Goal: Contribute content: Contribute content

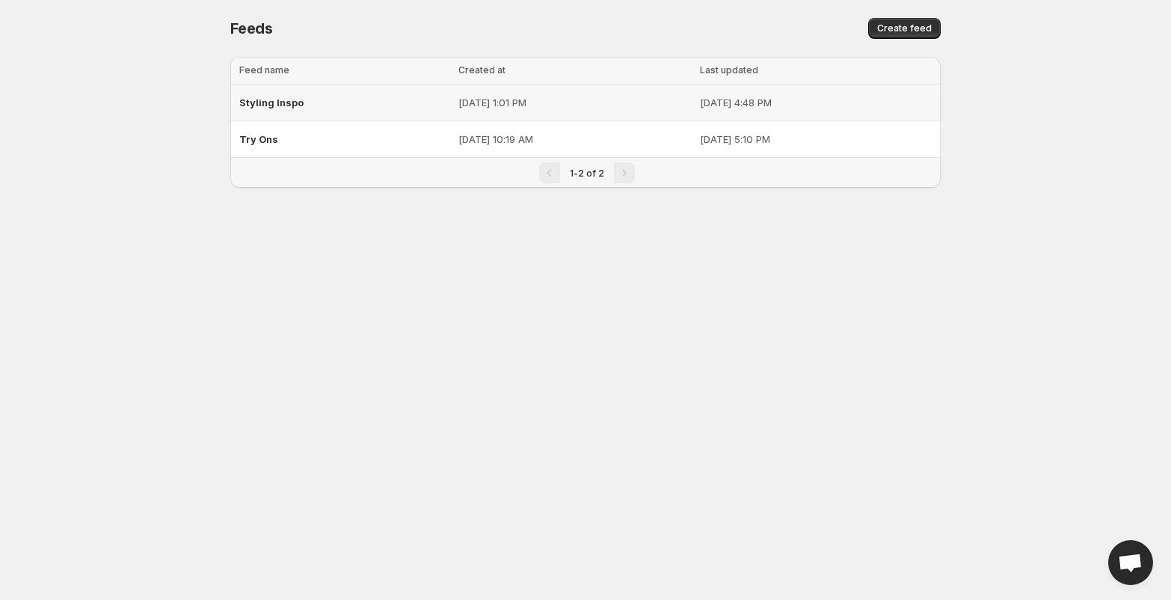
click at [266, 100] on span "Styling Inspo" at bounding box center [271, 102] width 64 height 12
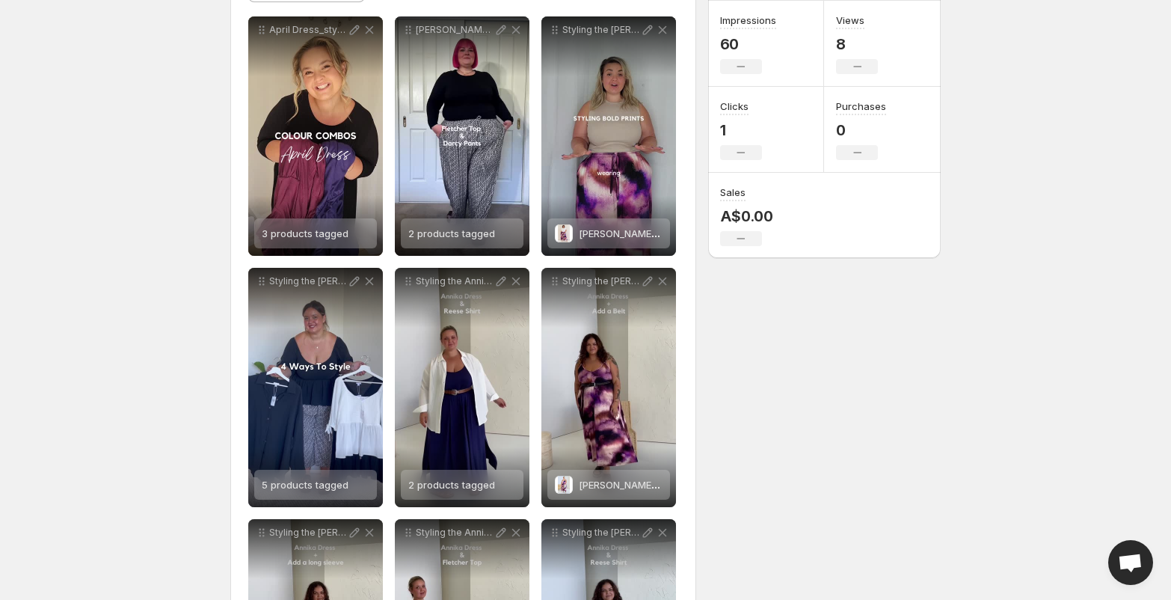
scroll to position [214, 0]
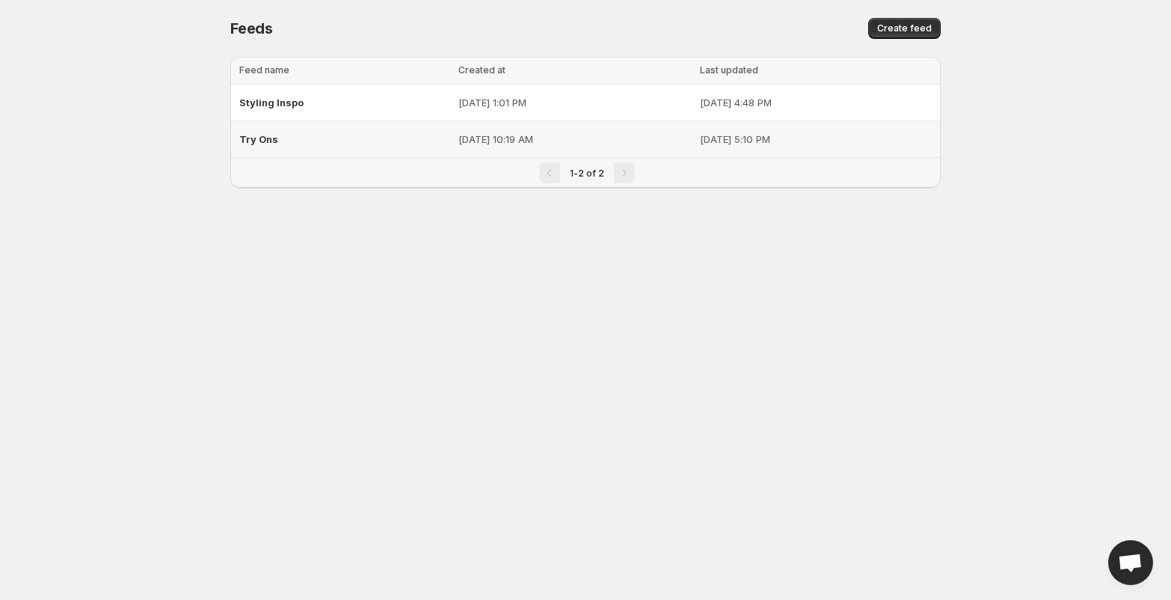
click at [259, 138] on span "Try Ons" at bounding box center [258, 139] width 39 height 12
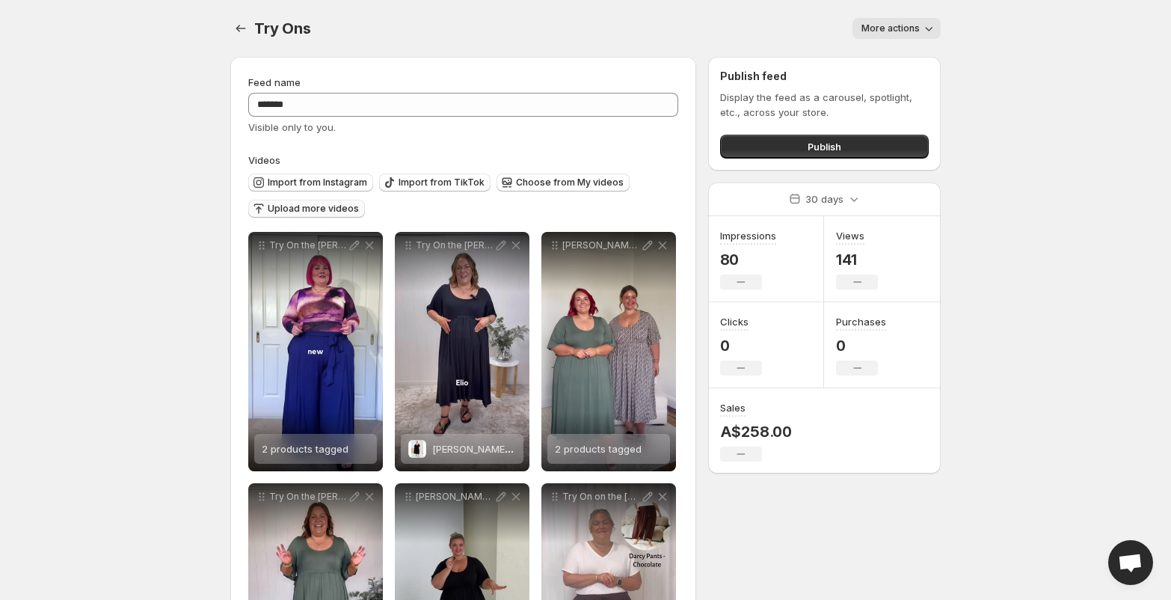
click at [295, 209] on span "Upload more videos" at bounding box center [313, 209] width 91 height 12
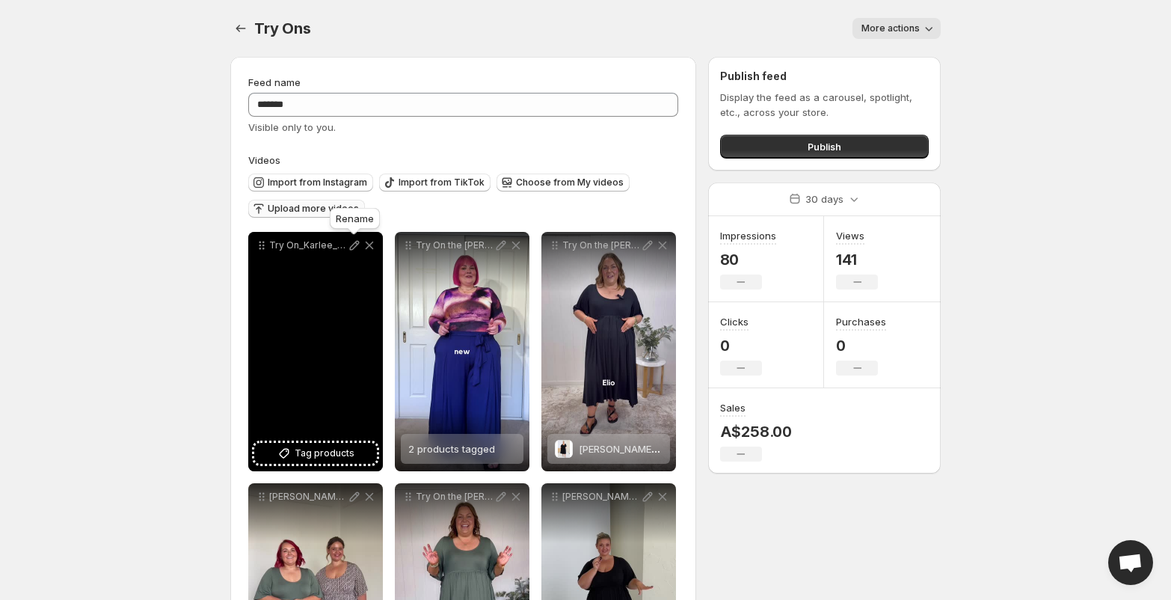
click at [354, 248] on icon at bounding box center [355, 246] width 10 height 10
click at [324, 458] on span "Tag products" at bounding box center [325, 453] width 60 height 15
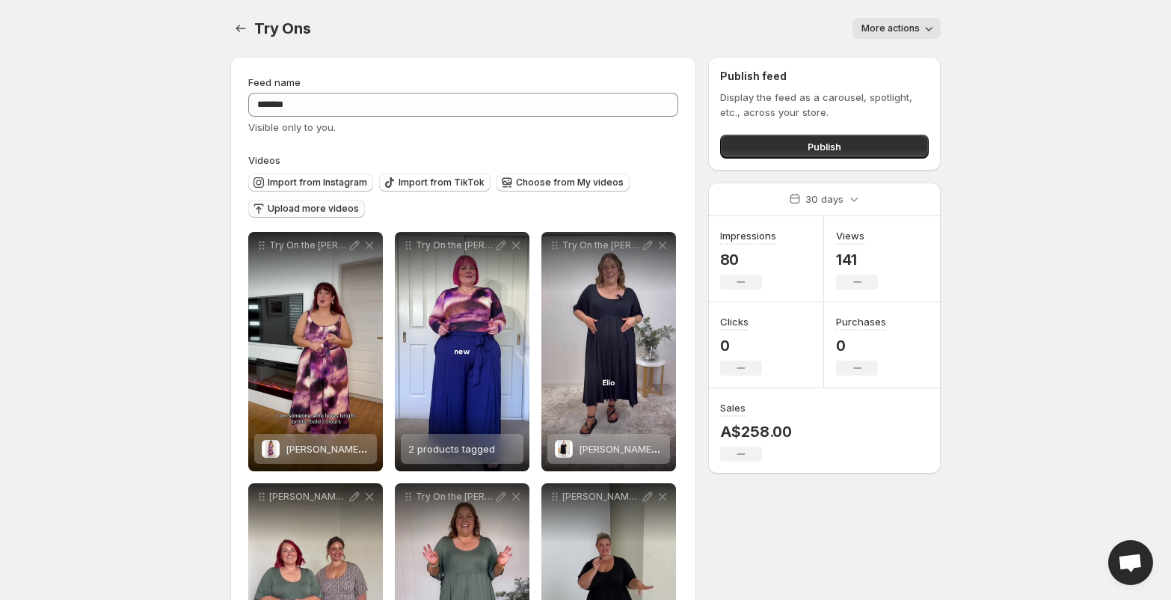
click at [286, 212] on span "Upload more videos" at bounding box center [313, 209] width 91 height 12
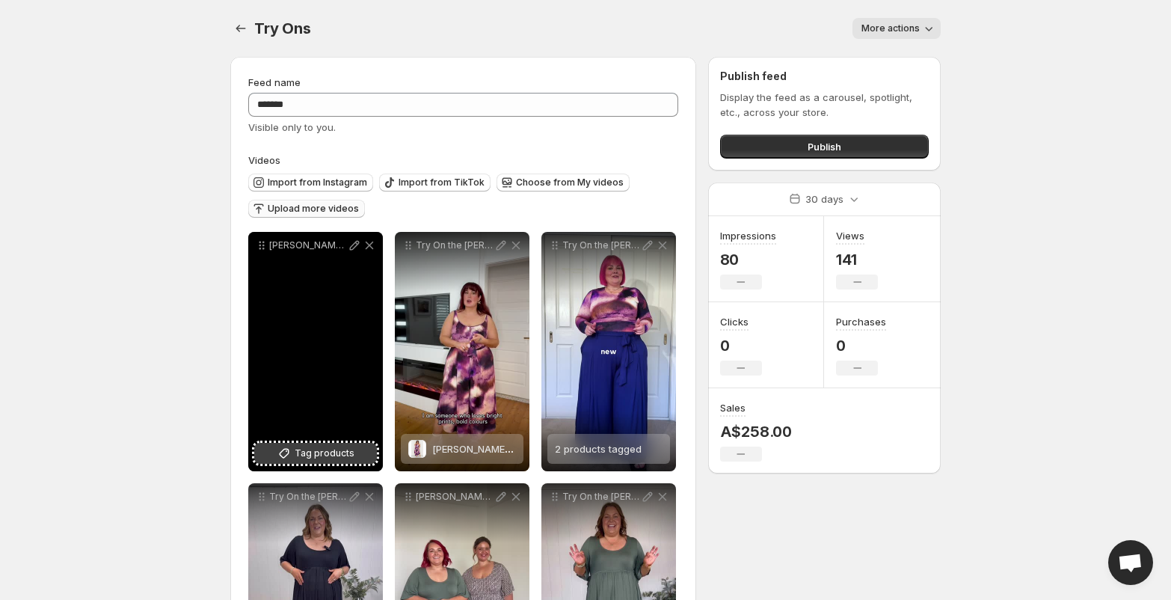
click at [316, 456] on span "Tag products" at bounding box center [325, 453] width 60 height 15
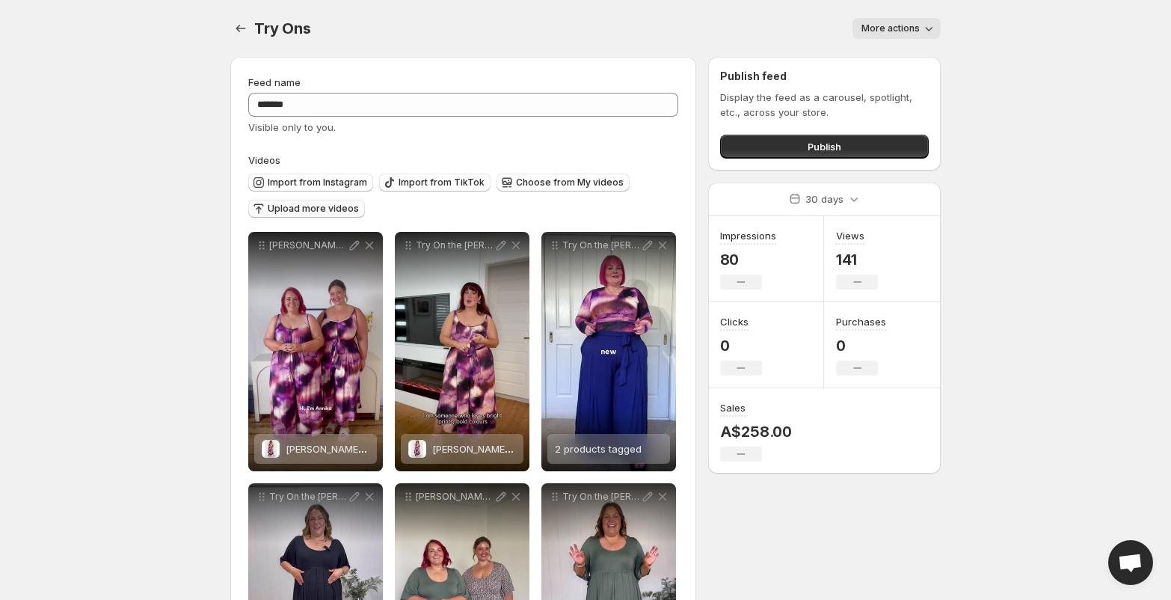
click at [316, 212] on span "Upload more videos" at bounding box center [313, 209] width 91 height 12
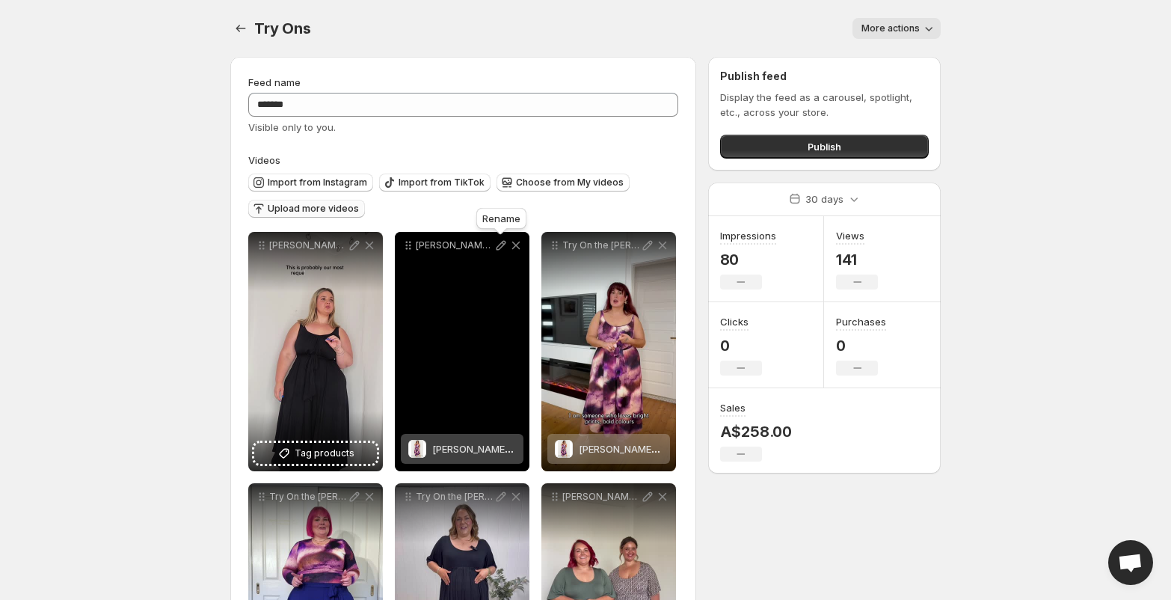
click at [503, 251] on icon at bounding box center [501, 245] width 15 height 15
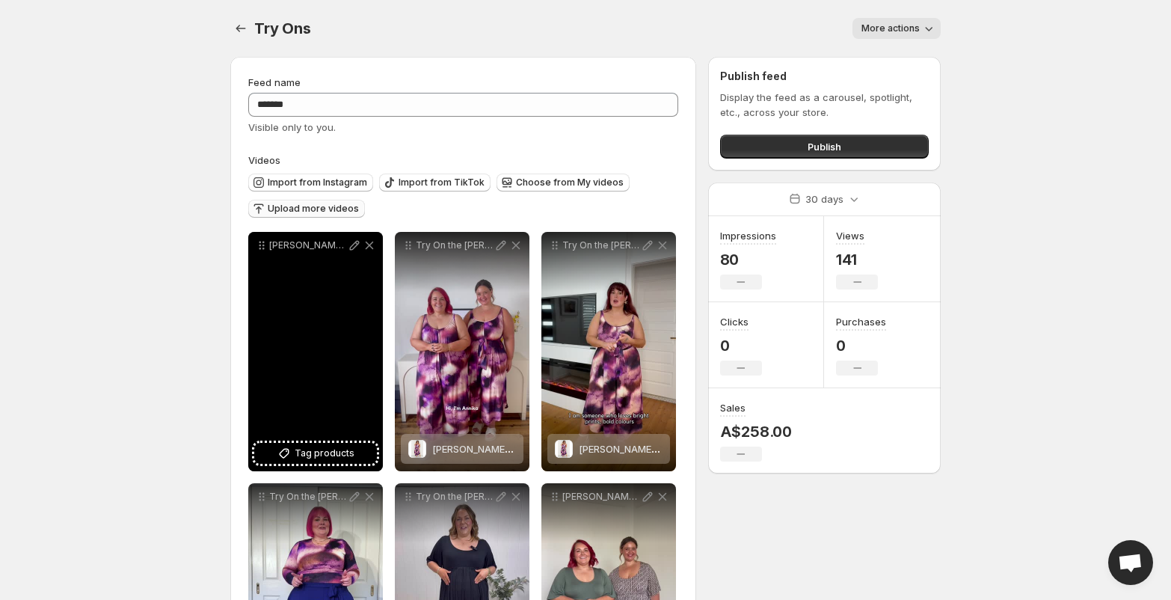
click at [354, 246] on icon at bounding box center [354, 245] width 15 height 15
click at [297, 453] on span "Tag products" at bounding box center [325, 453] width 60 height 15
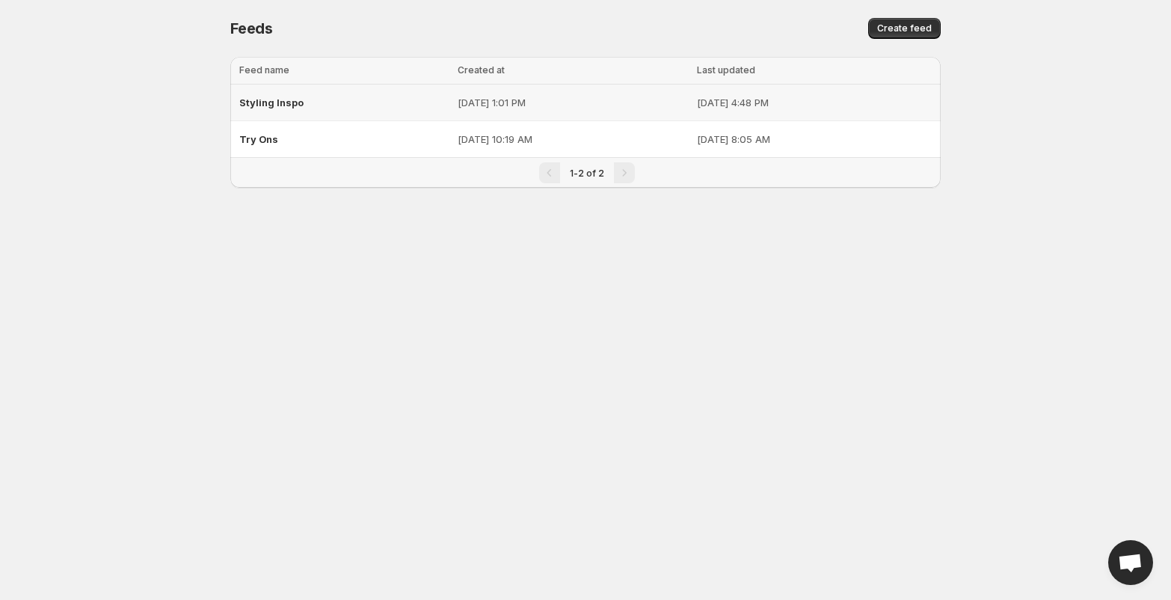
click at [277, 100] on span "Styling Inspo" at bounding box center [271, 102] width 64 height 12
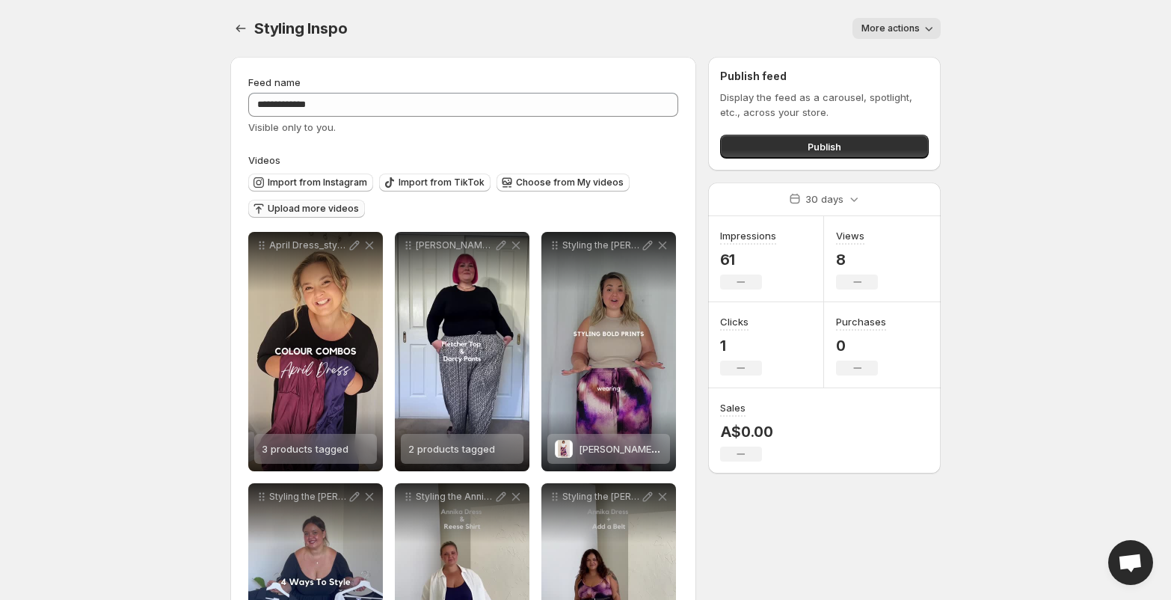
click at [290, 213] on span "Upload more videos" at bounding box center [313, 209] width 91 height 12
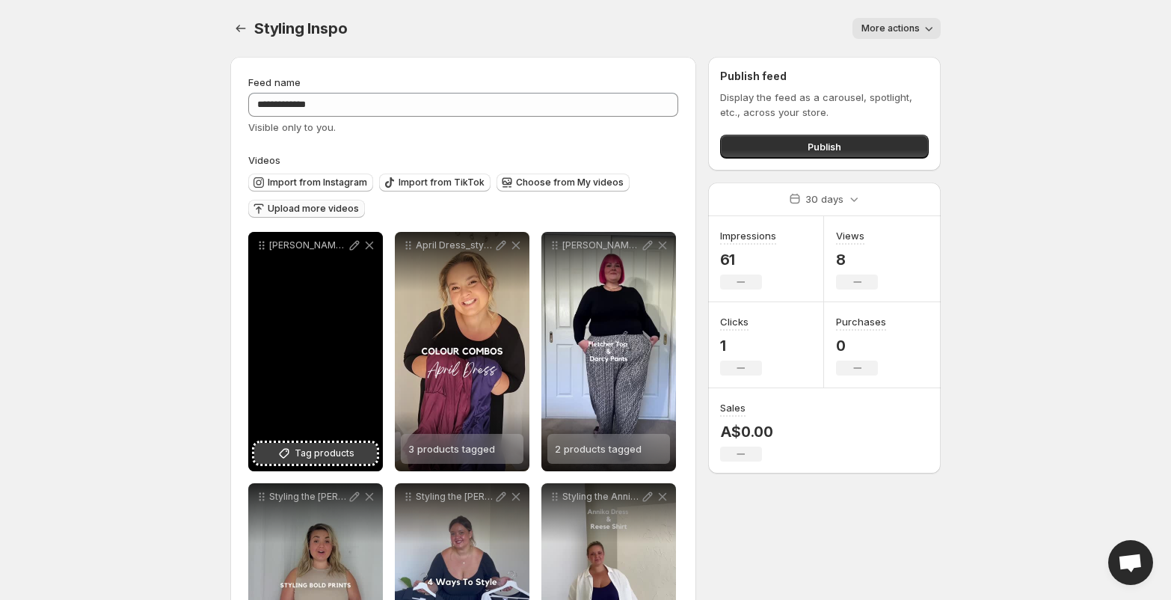
click at [279, 456] on icon at bounding box center [284, 453] width 15 height 15
click at [352, 246] on icon at bounding box center [354, 245] width 15 height 15
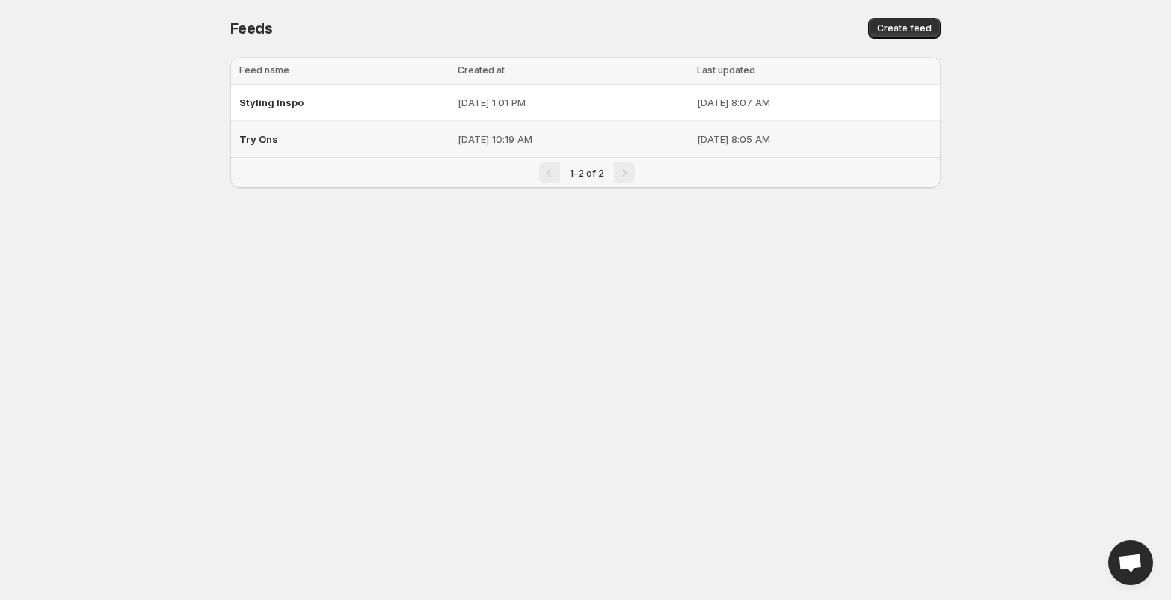
click at [261, 144] on span "Try Ons" at bounding box center [258, 139] width 39 height 12
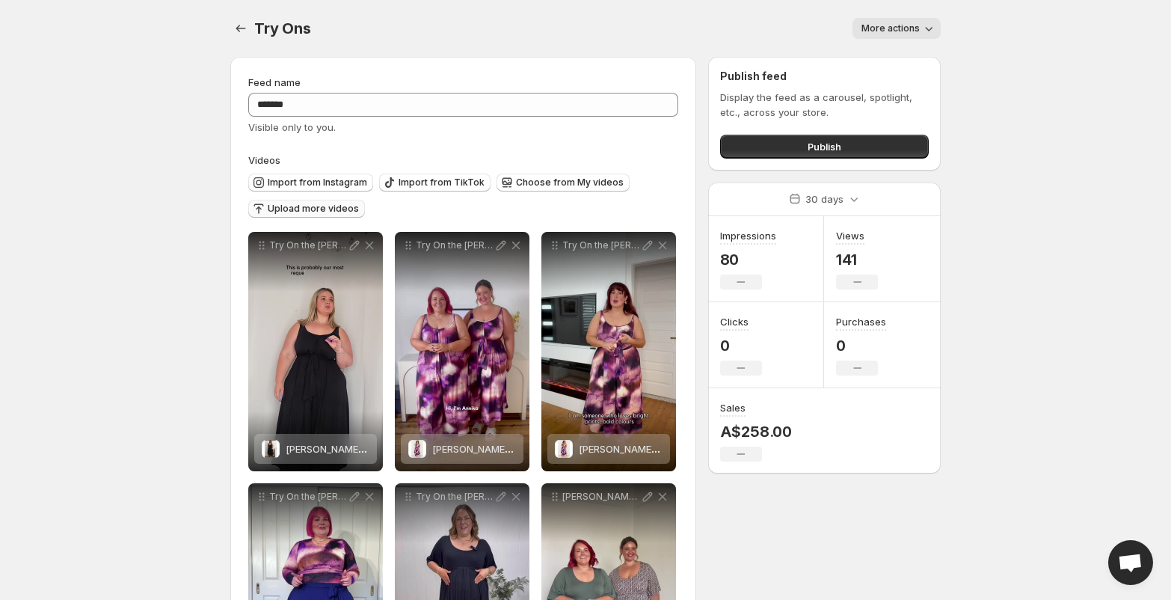
click at [316, 211] on span "Upload more videos" at bounding box center [313, 209] width 91 height 12
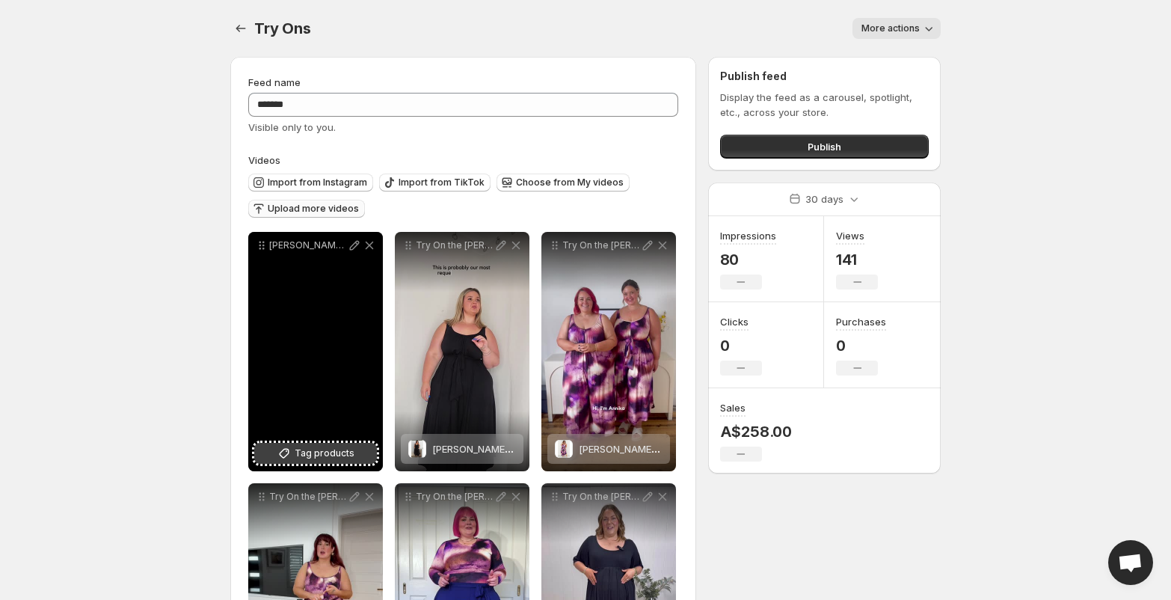
click at [339, 455] on span "Tag products" at bounding box center [325, 453] width 60 height 15
click at [356, 244] on icon at bounding box center [355, 246] width 10 height 10
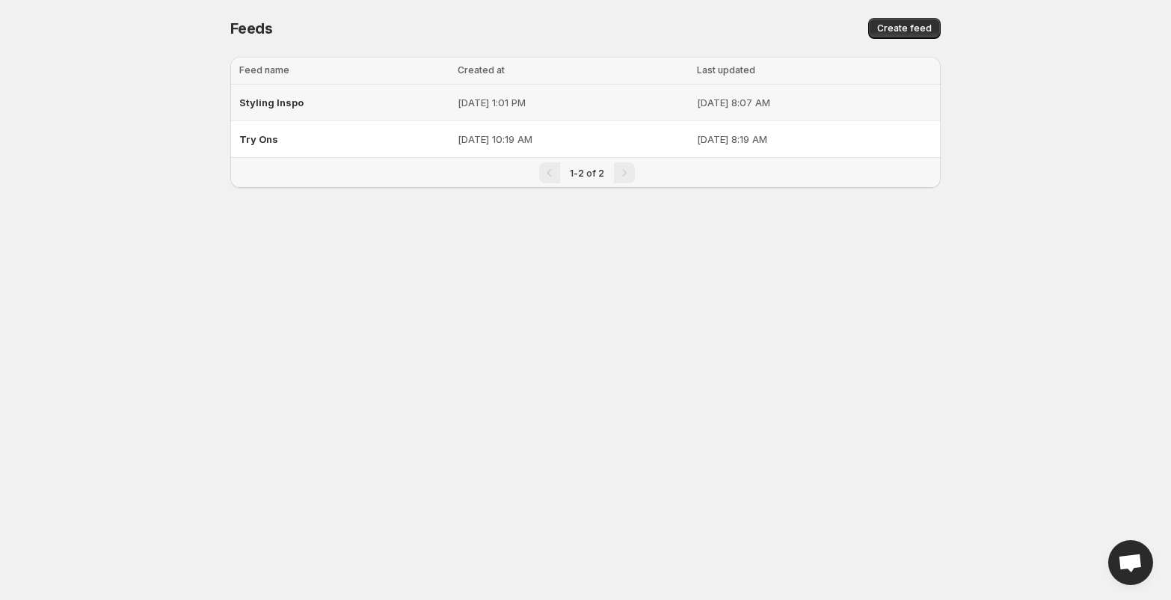
click at [276, 101] on span "Styling Inspo" at bounding box center [271, 102] width 64 height 12
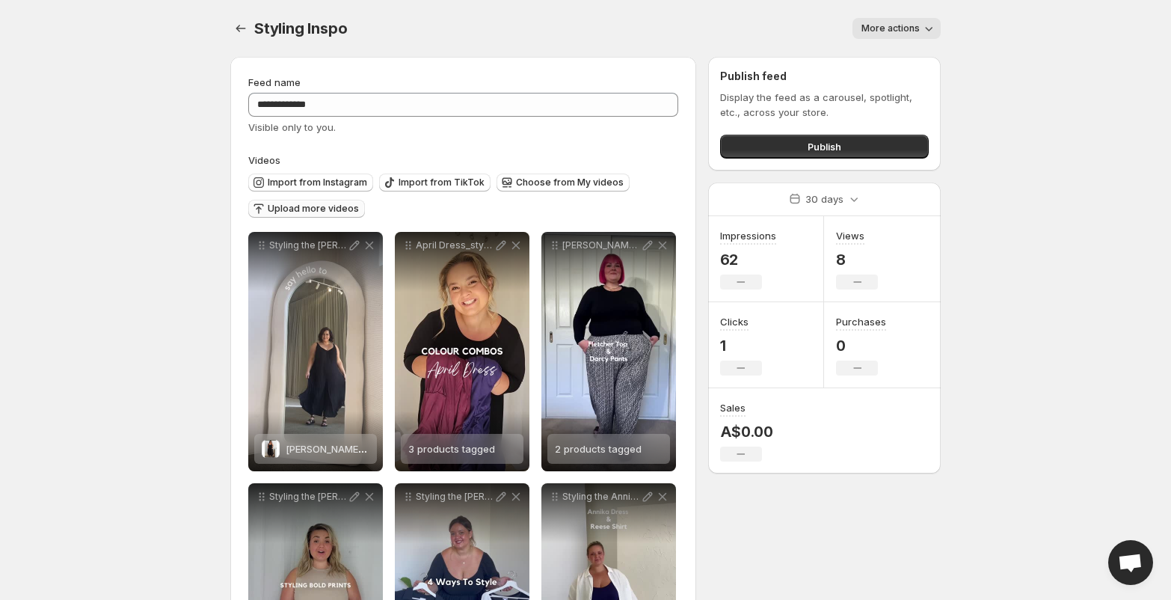
click at [337, 211] on span "Upload more videos" at bounding box center [313, 209] width 91 height 12
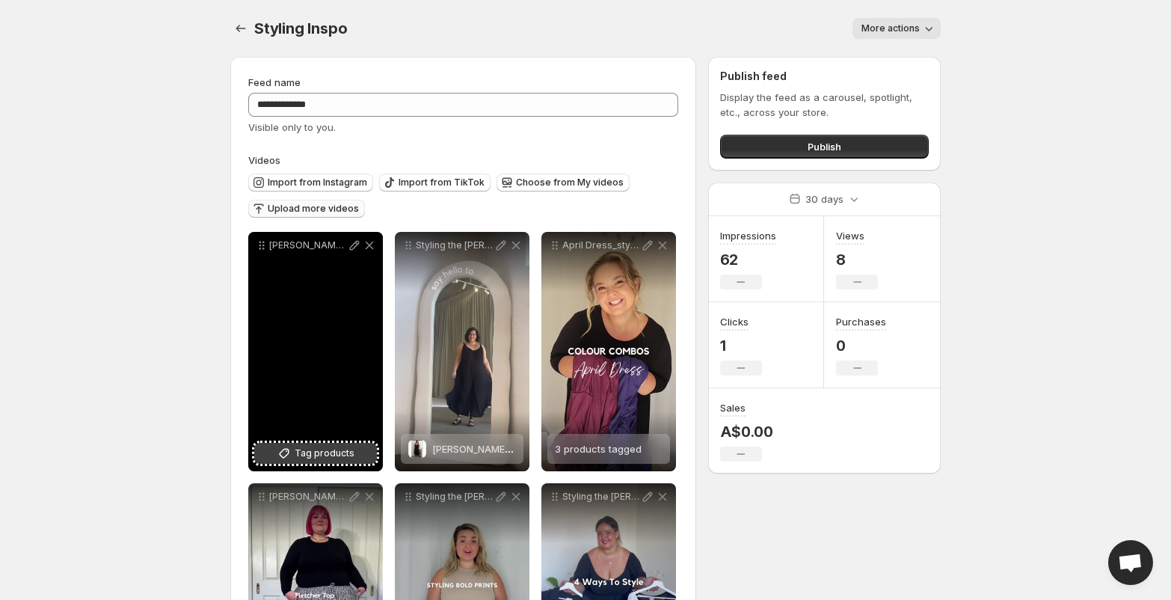
click at [330, 455] on span "Tag products" at bounding box center [325, 453] width 60 height 15
click at [356, 246] on icon at bounding box center [354, 245] width 15 height 15
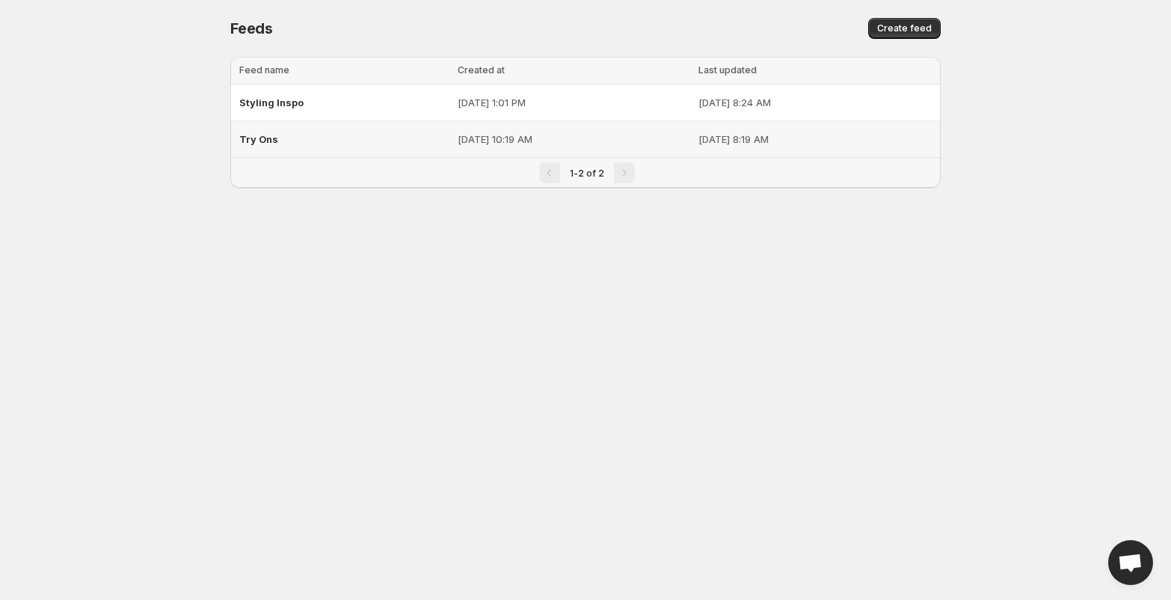
click at [263, 141] on span "Try Ons" at bounding box center [258, 139] width 39 height 12
